Goal: Task Accomplishment & Management: Use online tool/utility

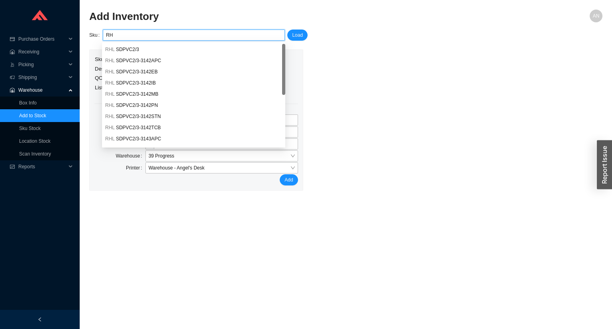
type input "R"
paste input "BZO 65378LF-PNLHP"
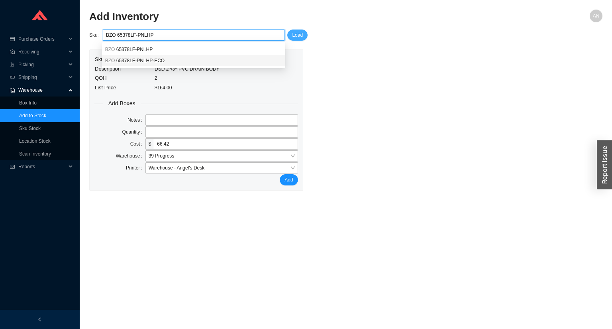
type input "BZO 65378LF-PNLHP"
click at [296, 35] on span "Load" at bounding box center [297, 35] width 11 height 8
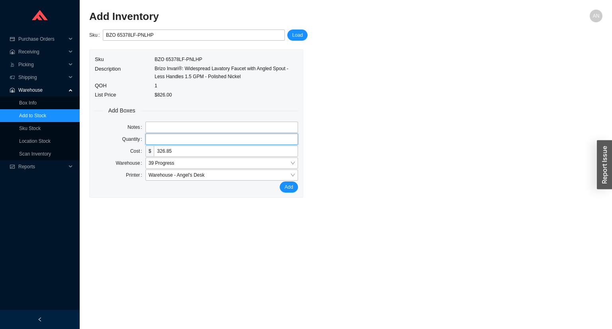
click at [160, 139] on input "tel" at bounding box center [221, 138] width 153 height 11
type input "2"
click at [280, 181] on button "Add" at bounding box center [289, 186] width 18 height 11
click at [153, 35] on input "BZO 65378LF-PNLHP" at bounding box center [194, 35] width 176 height 10
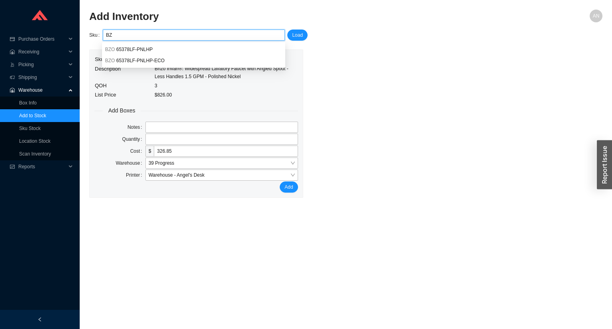
type input "B"
paste input "BZO HL5376-PN"
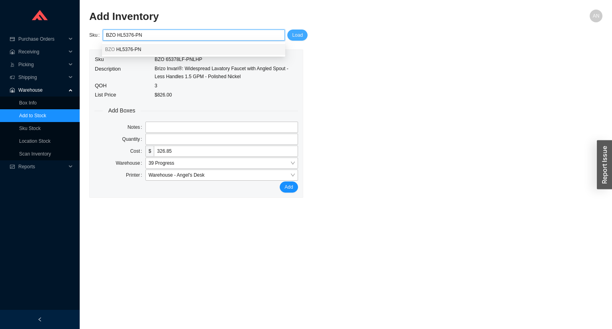
type input "BZO HL5376-PN"
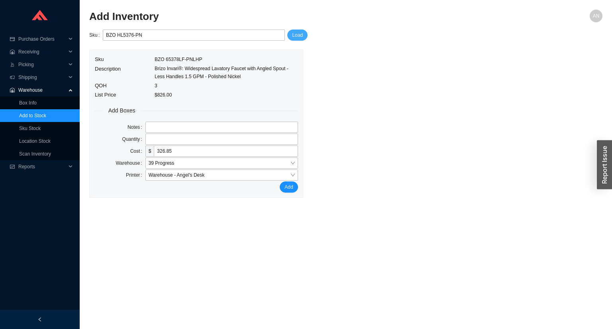
click at [300, 35] on span "Load" at bounding box center [297, 35] width 11 height 8
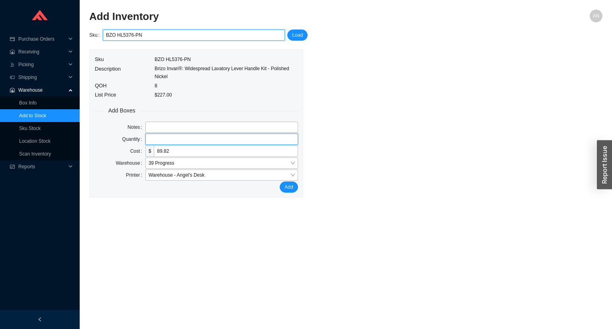
click at [191, 138] on input "tel" at bounding box center [221, 138] width 153 height 11
type input "2"
click at [280, 181] on button "Add" at bounding box center [289, 186] width 18 height 11
